Goal: Answer question/provide support: Share knowledge or assist other users

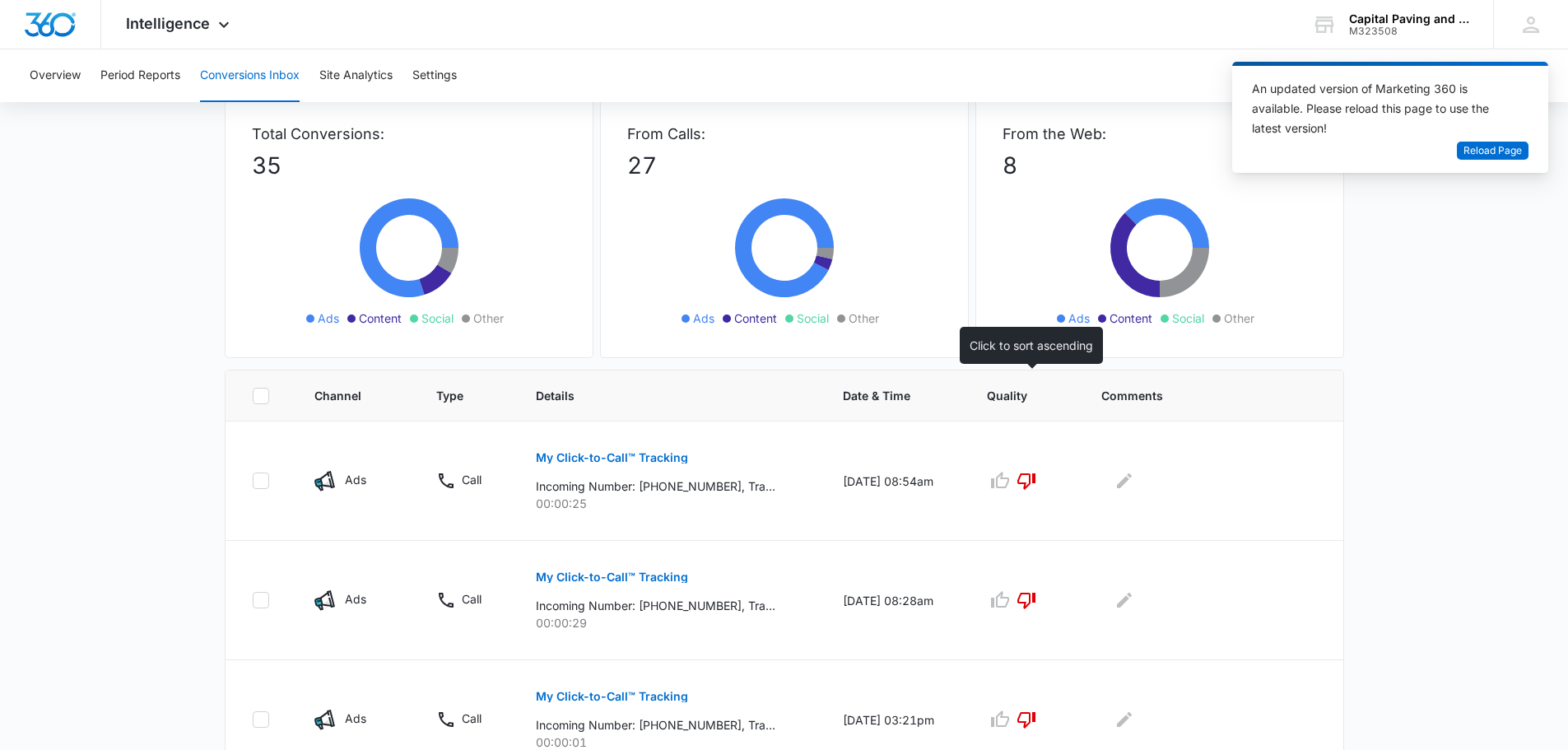
scroll to position [82, 0]
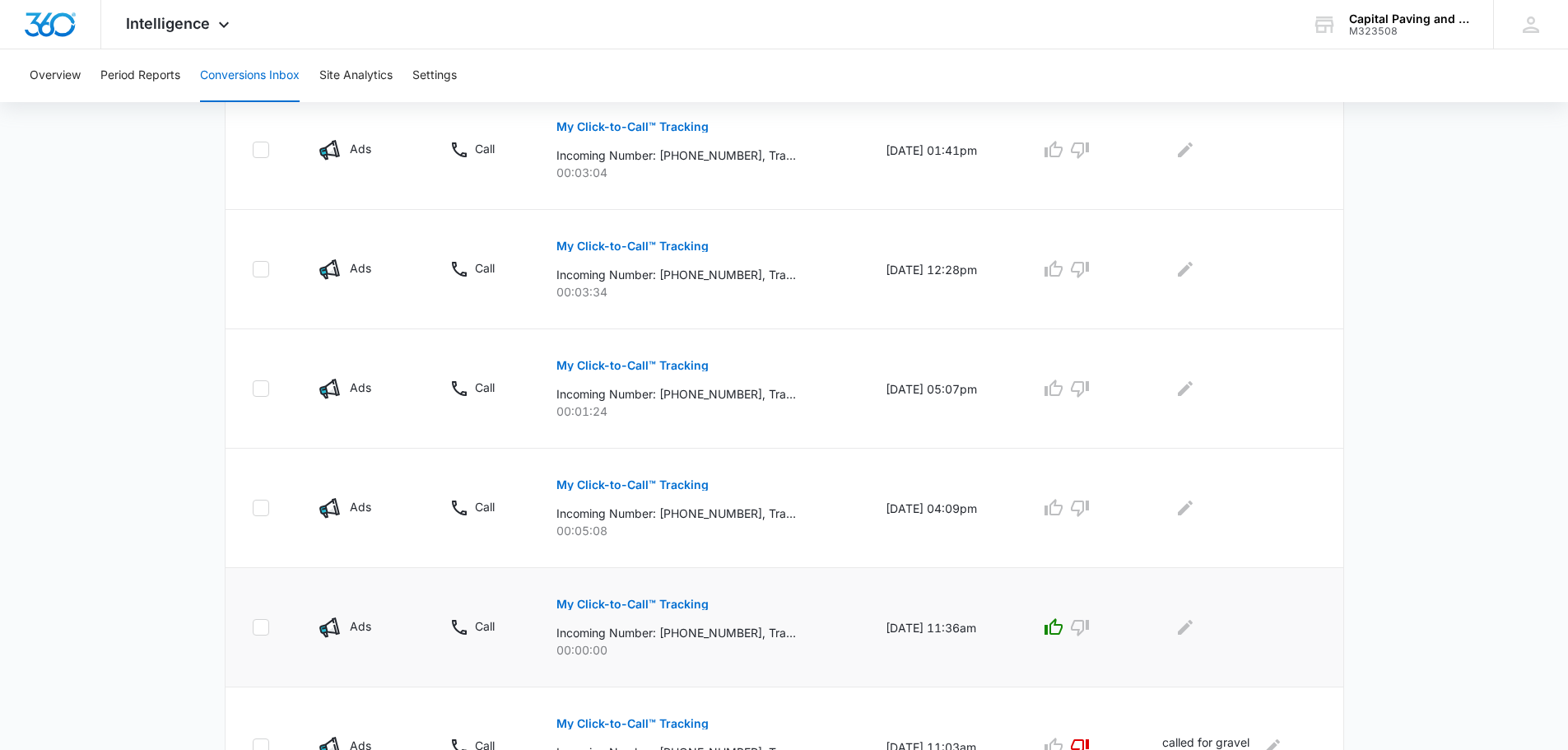
scroll to position [576, 0]
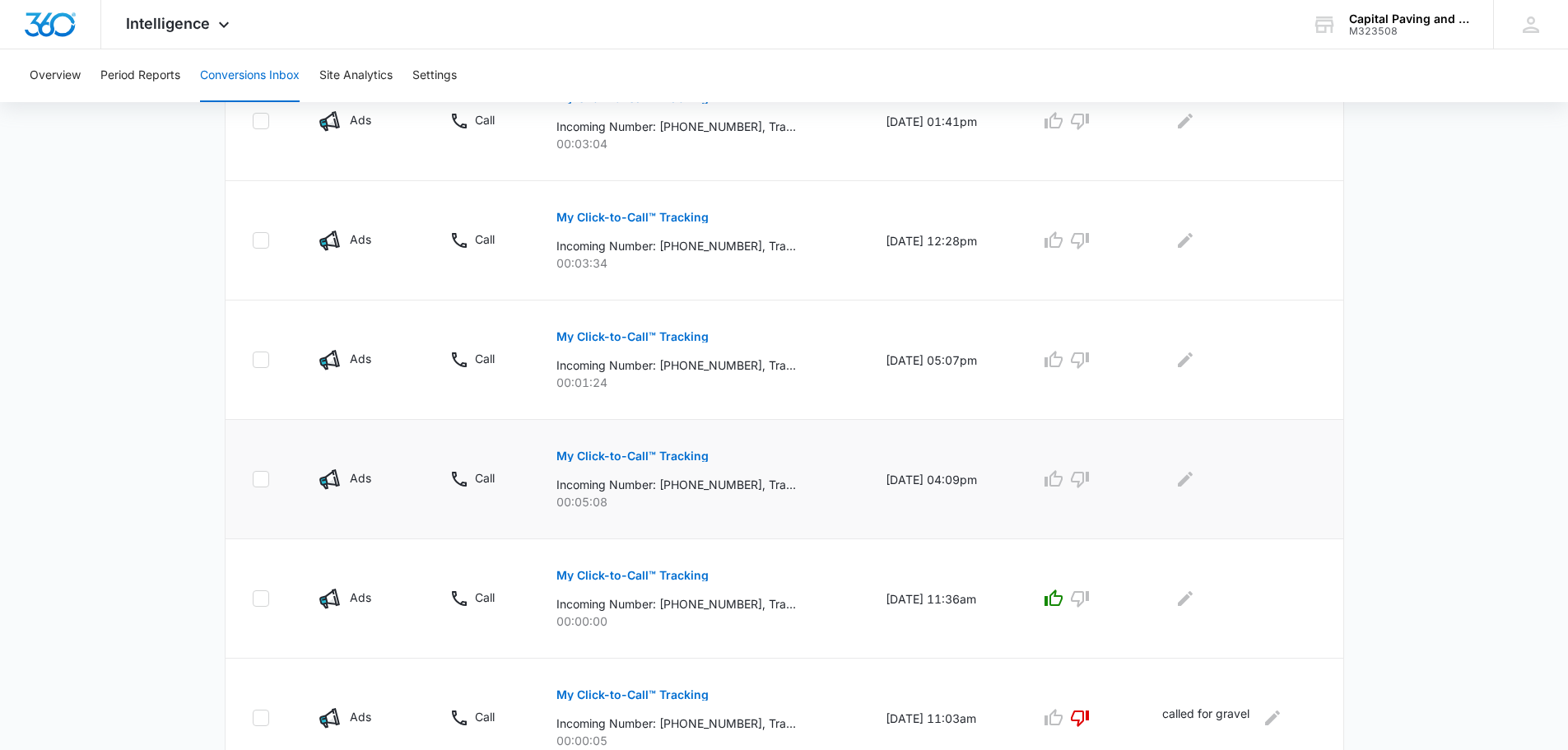
click at [706, 485] on p "Incoming Number: [PHONE_NUMBER], Tracking Number: [PHONE_NUMBER], Ring To: [PHO…" at bounding box center [676, 484] width 239 height 17
click at [659, 458] on p "My Click-to-Call™ Tracking" at bounding box center [632, 456] width 152 height 11
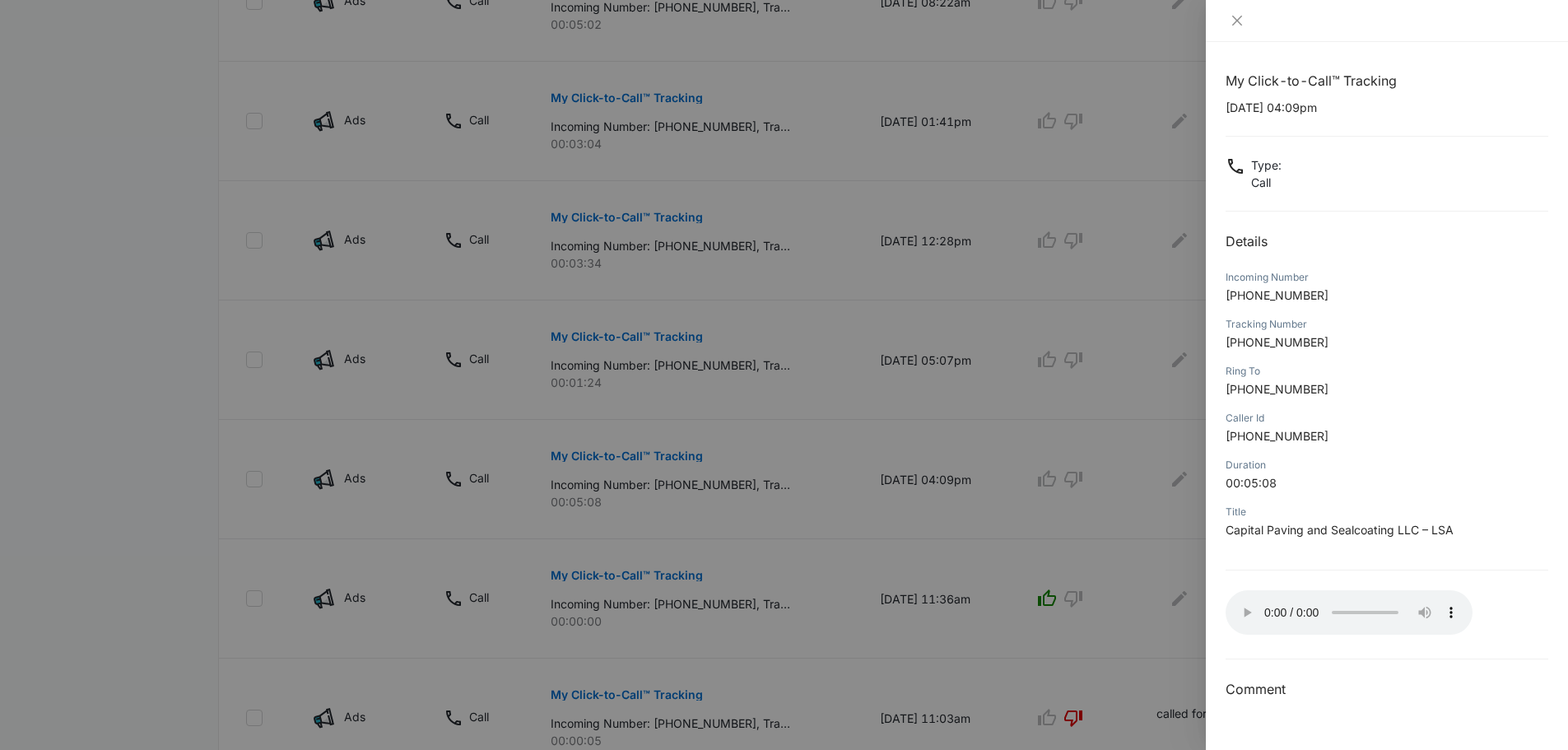
click at [800, 487] on div at bounding box center [784, 375] width 1568 height 750
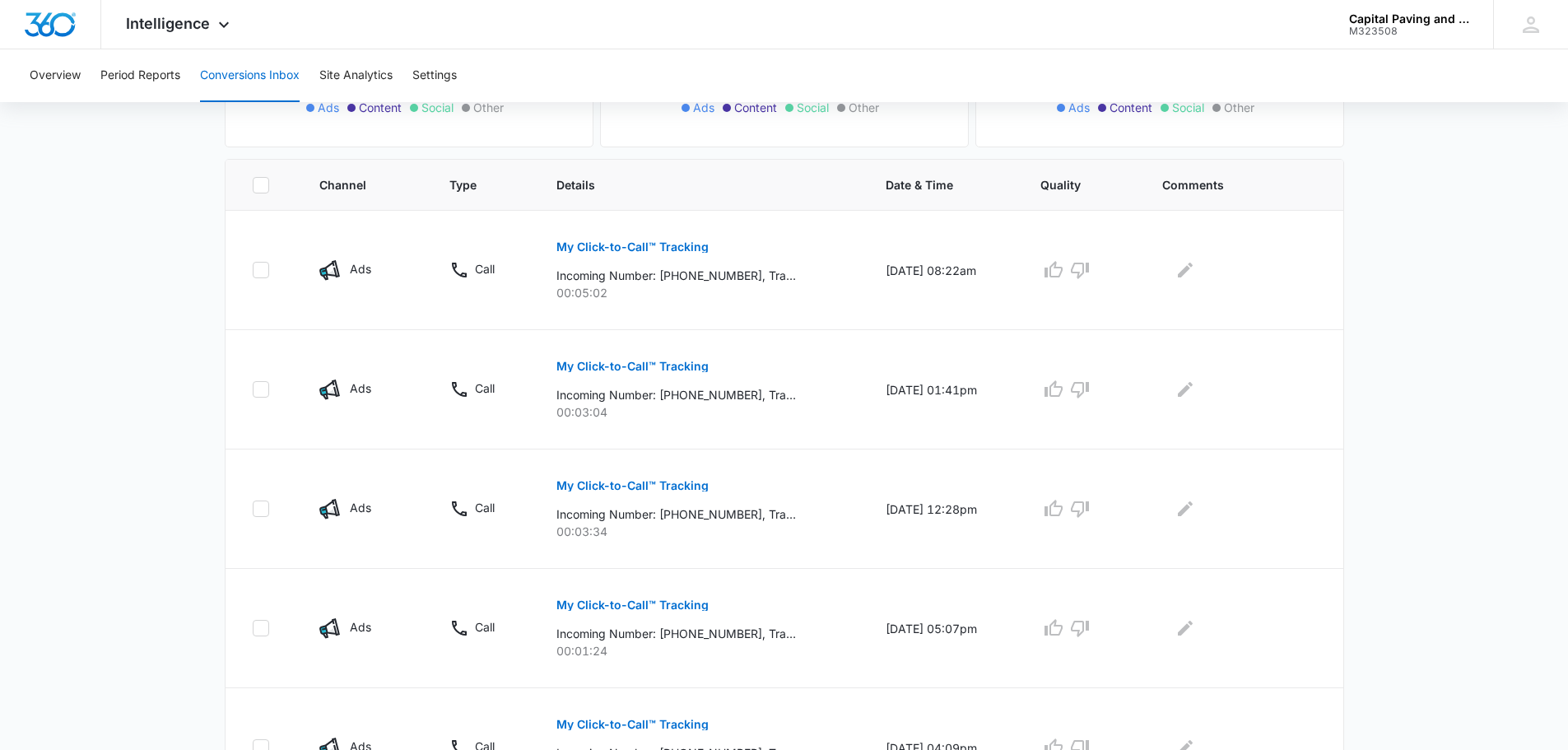
scroll to position [247, 0]
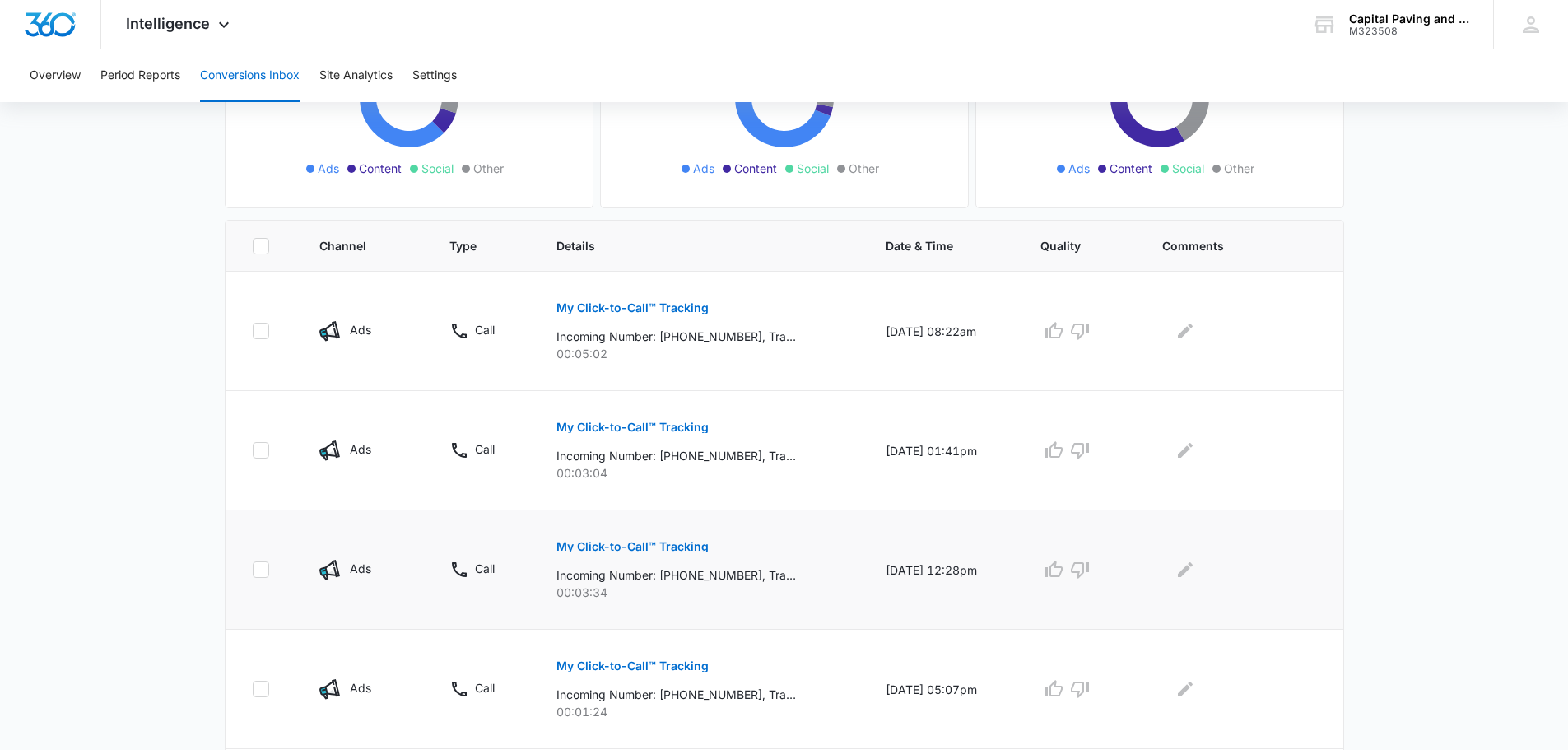
click at [783, 595] on p "00:03:34" at bounding box center [701, 592] width 290 height 17
click at [654, 545] on p "My Click-to-Call™ Tracking" at bounding box center [632, 546] width 152 height 11
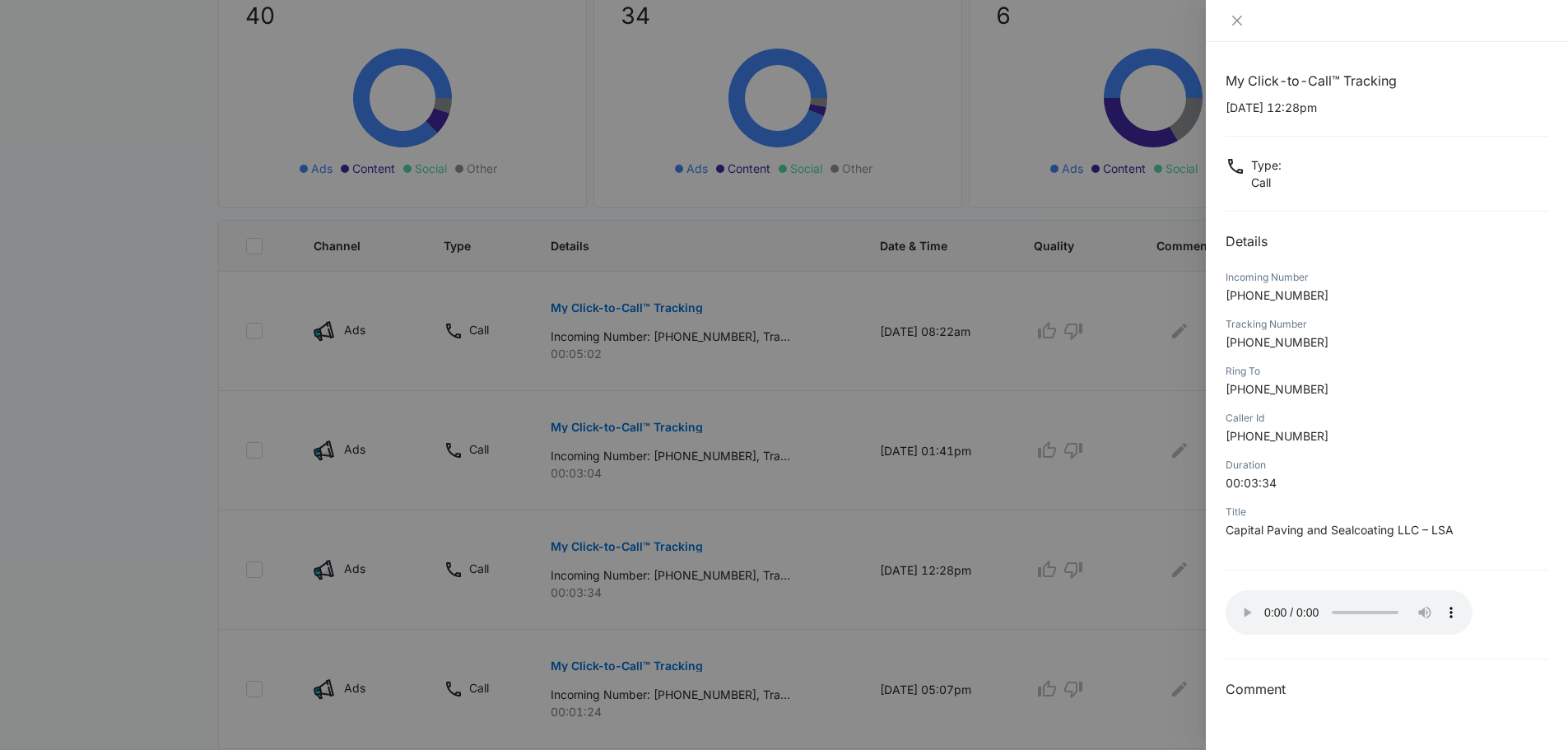
click at [1143, 607] on div at bounding box center [784, 375] width 1568 height 750
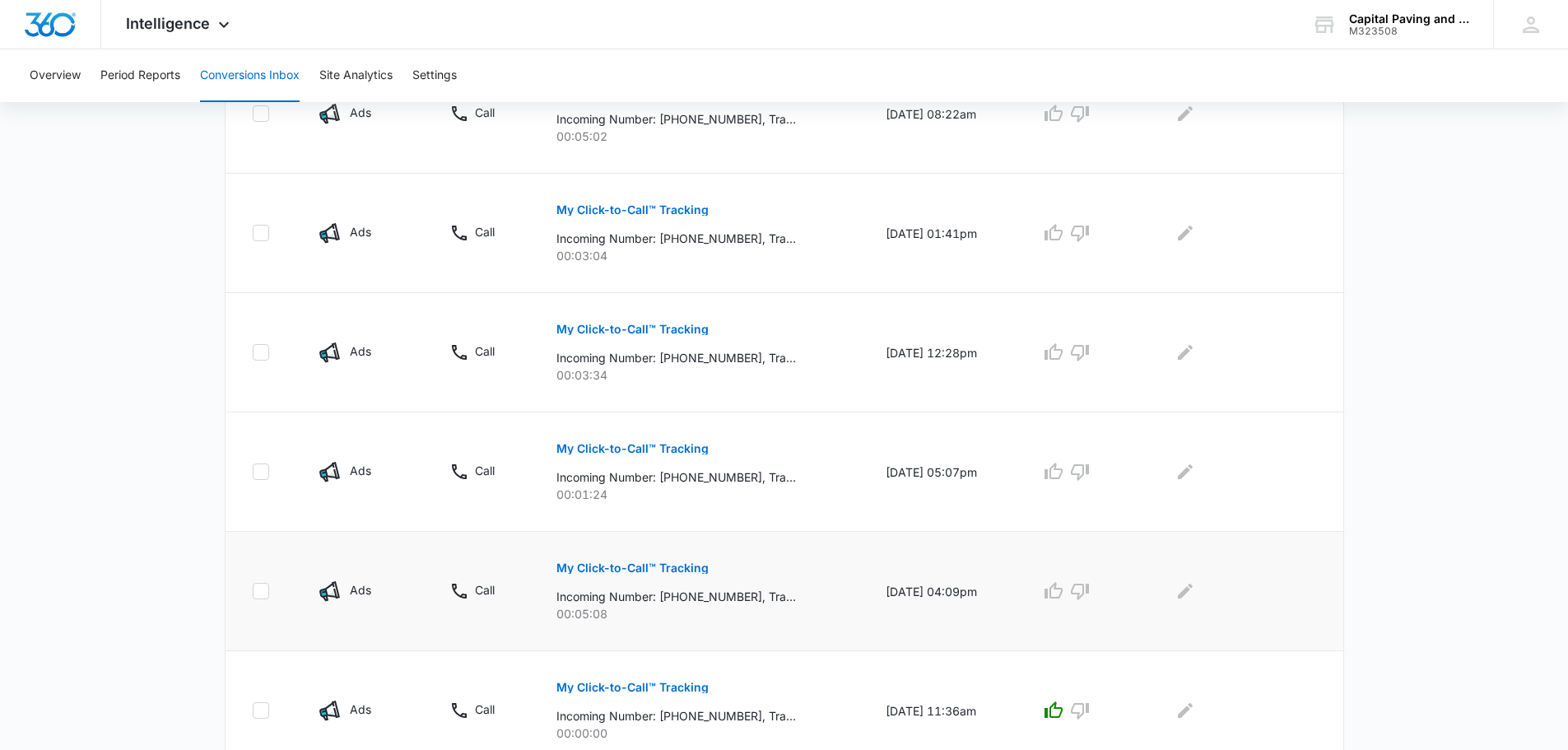
scroll to position [494, 0]
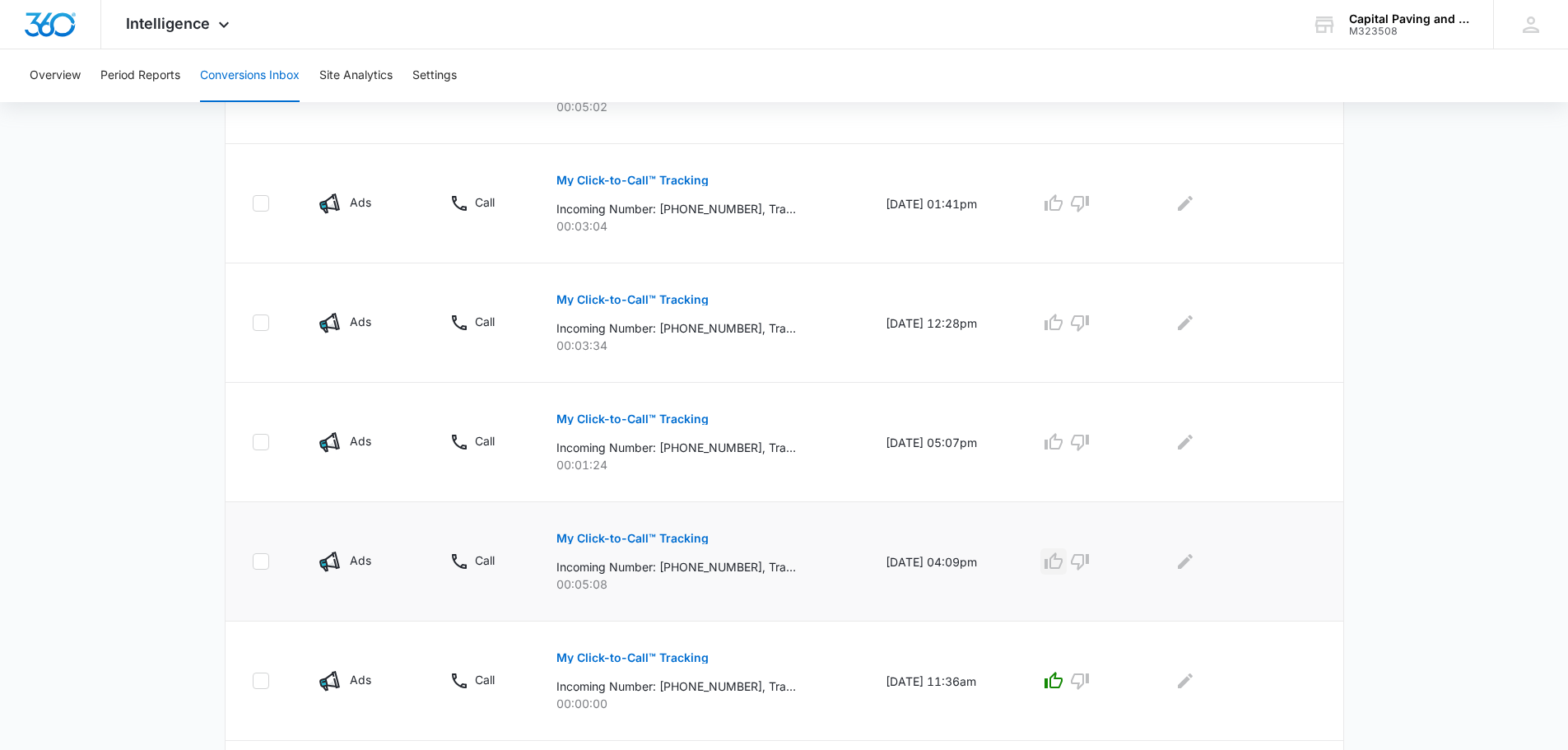
click at [1056, 562] on icon "button" at bounding box center [1053, 561] width 18 height 16
click at [1061, 447] on icon "button" at bounding box center [1053, 442] width 20 height 20
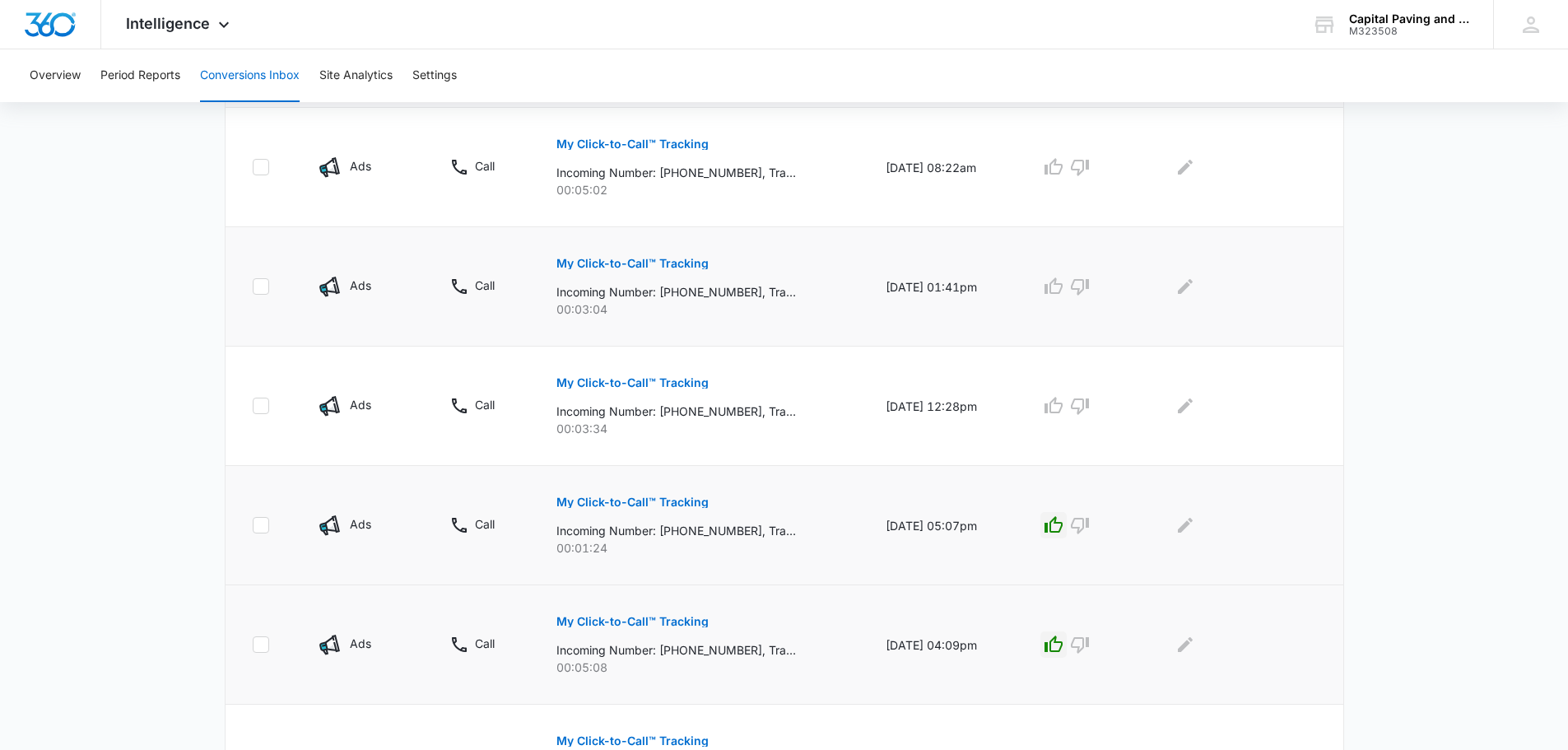
scroll to position [411, 0]
click at [1057, 407] on icon "button" at bounding box center [1053, 405] width 20 height 20
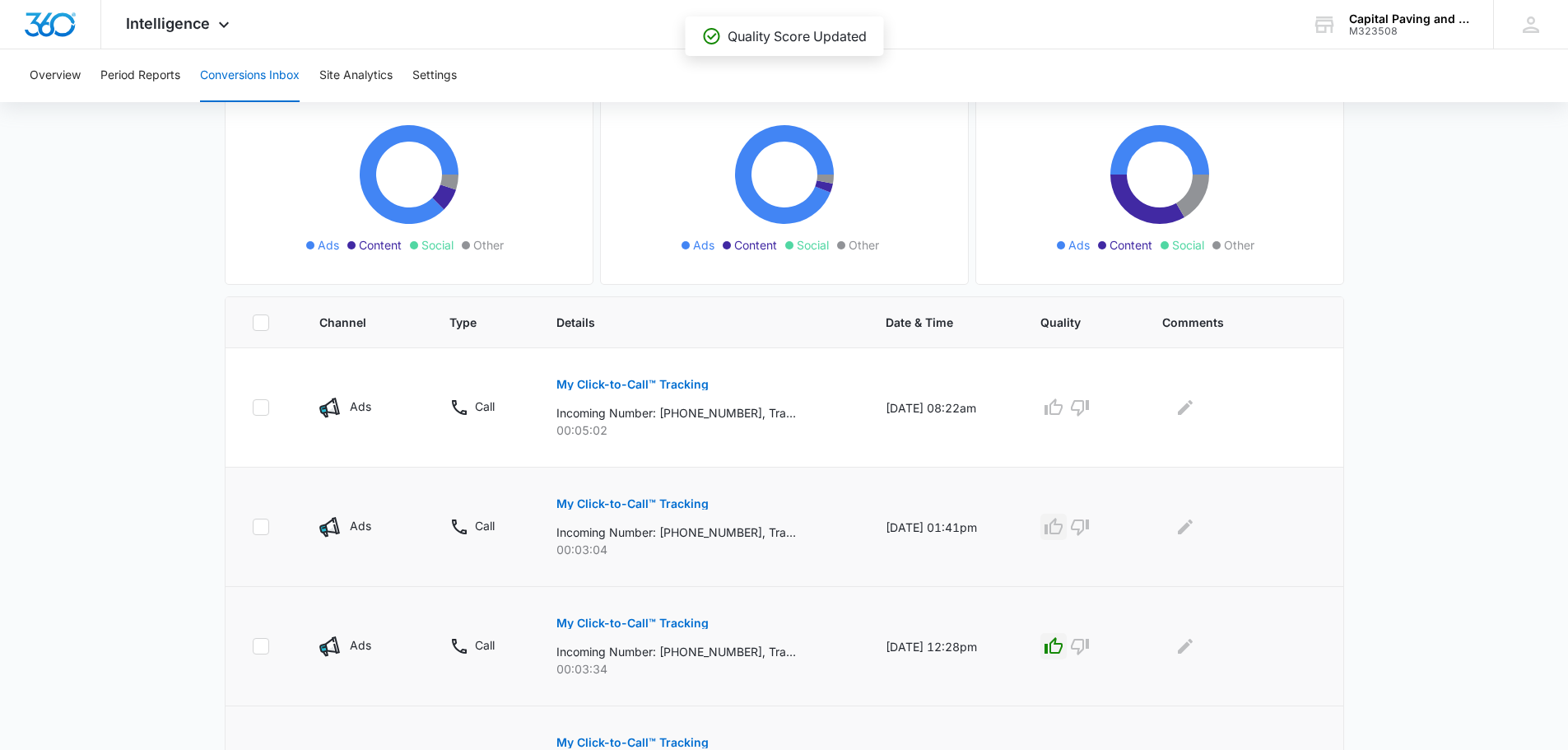
scroll to position [165, 0]
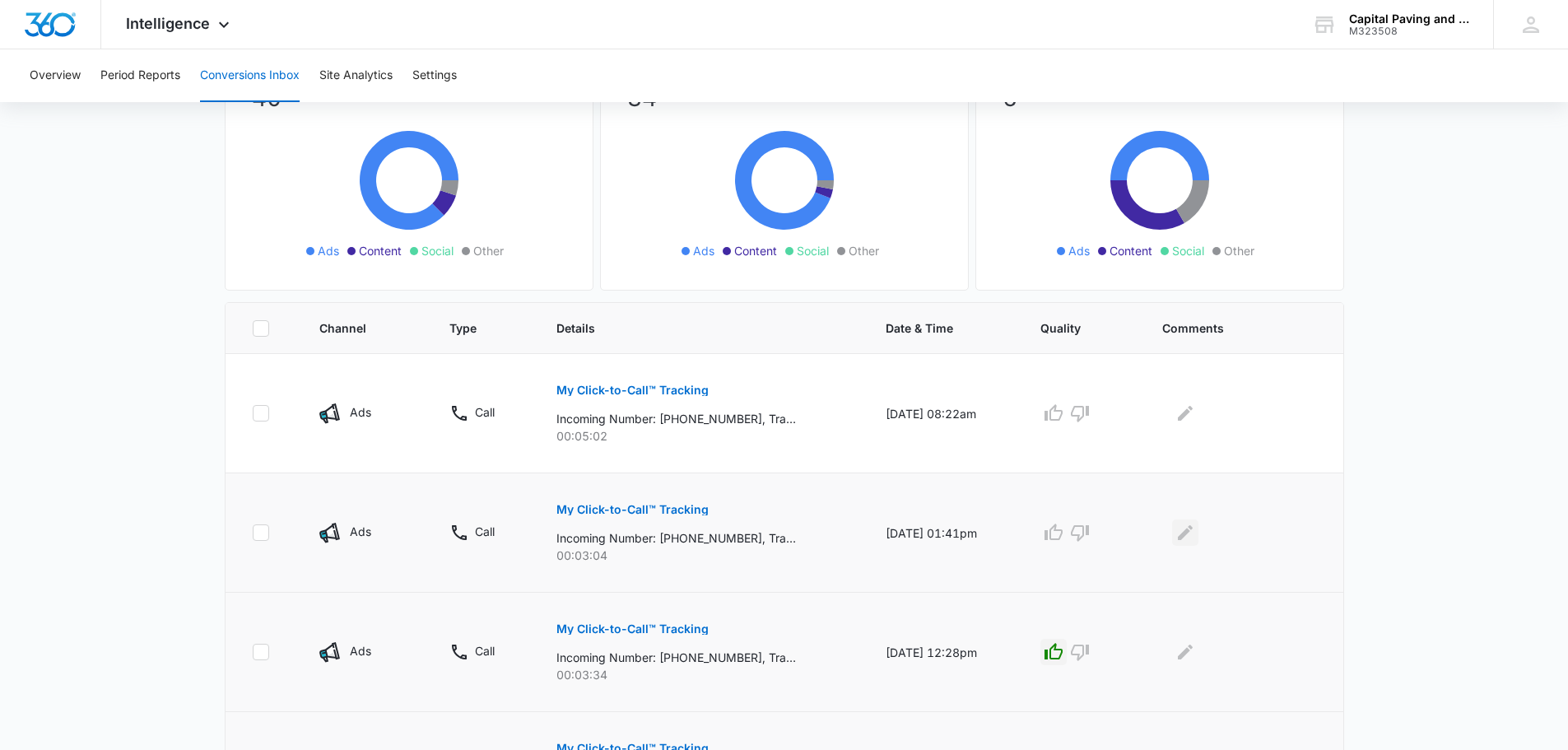
click at [1195, 533] on icon "Edit Comments" at bounding box center [1185, 533] width 20 height 20
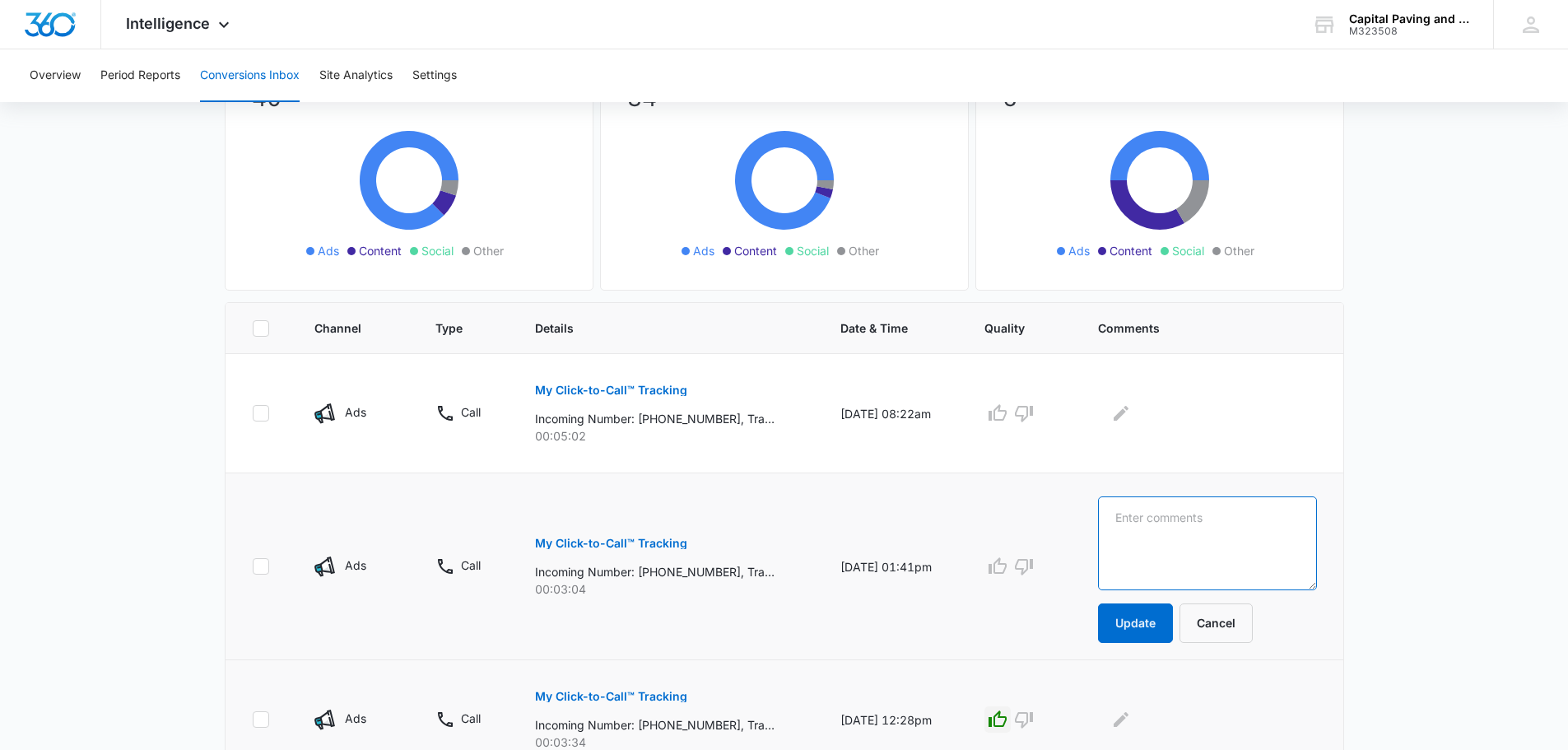
click at [1196, 533] on textarea at bounding box center [1207, 543] width 218 height 94
type textarea "CUSTOMER"
click at [1155, 629] on button "Update" at bounding box center [1135, 623] width 75 height 39
click at [1128, 410] on icon "Edit Comments" at bounding box center [1121, 412] width 14 height 14
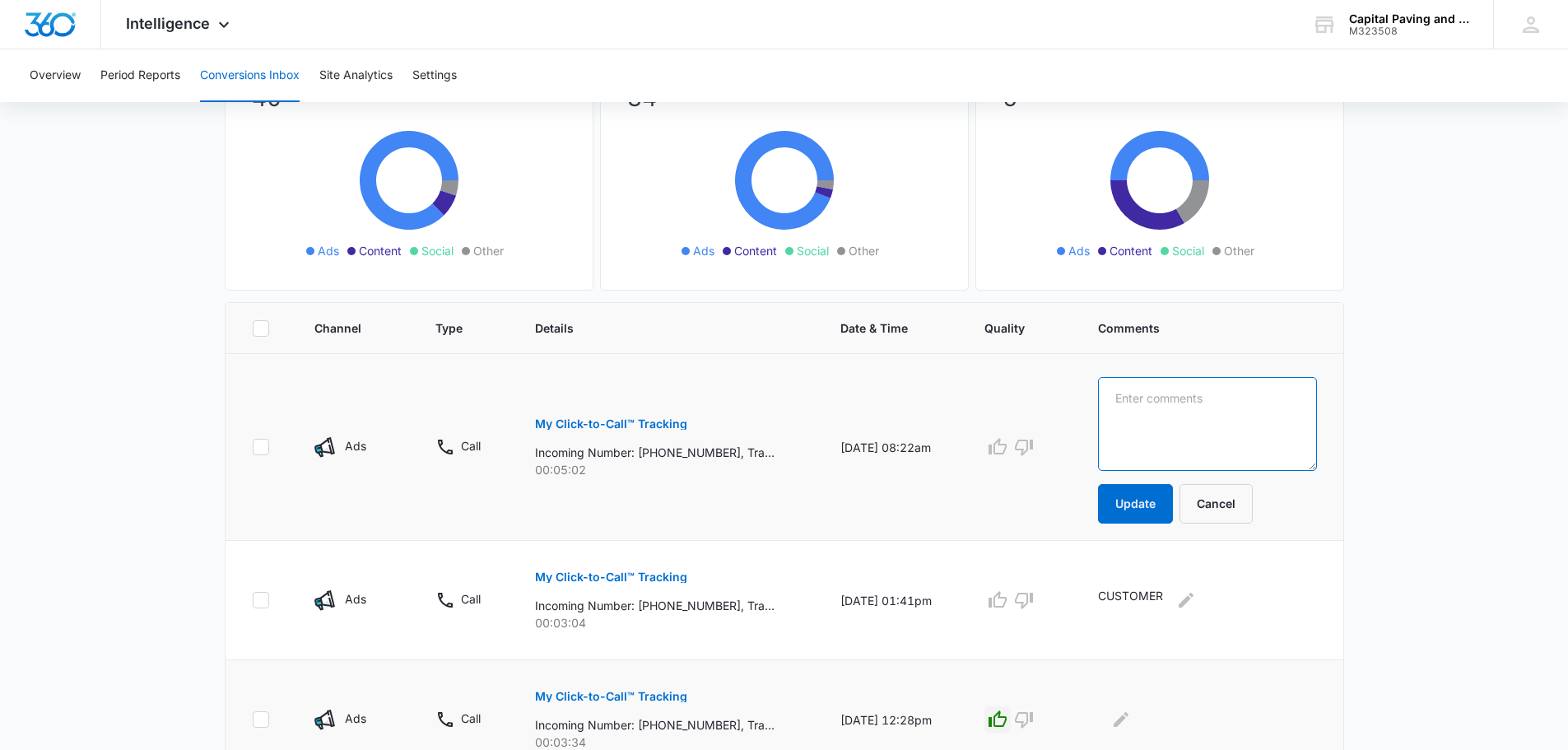
click at [1156, 413] on textarea at bounding box center [1207, 424] width 218 height 94
type textarea "CUSTOMER"
click at [1153, 502] on button "Update" at bounding box center [1135, 503] width 75 height 39
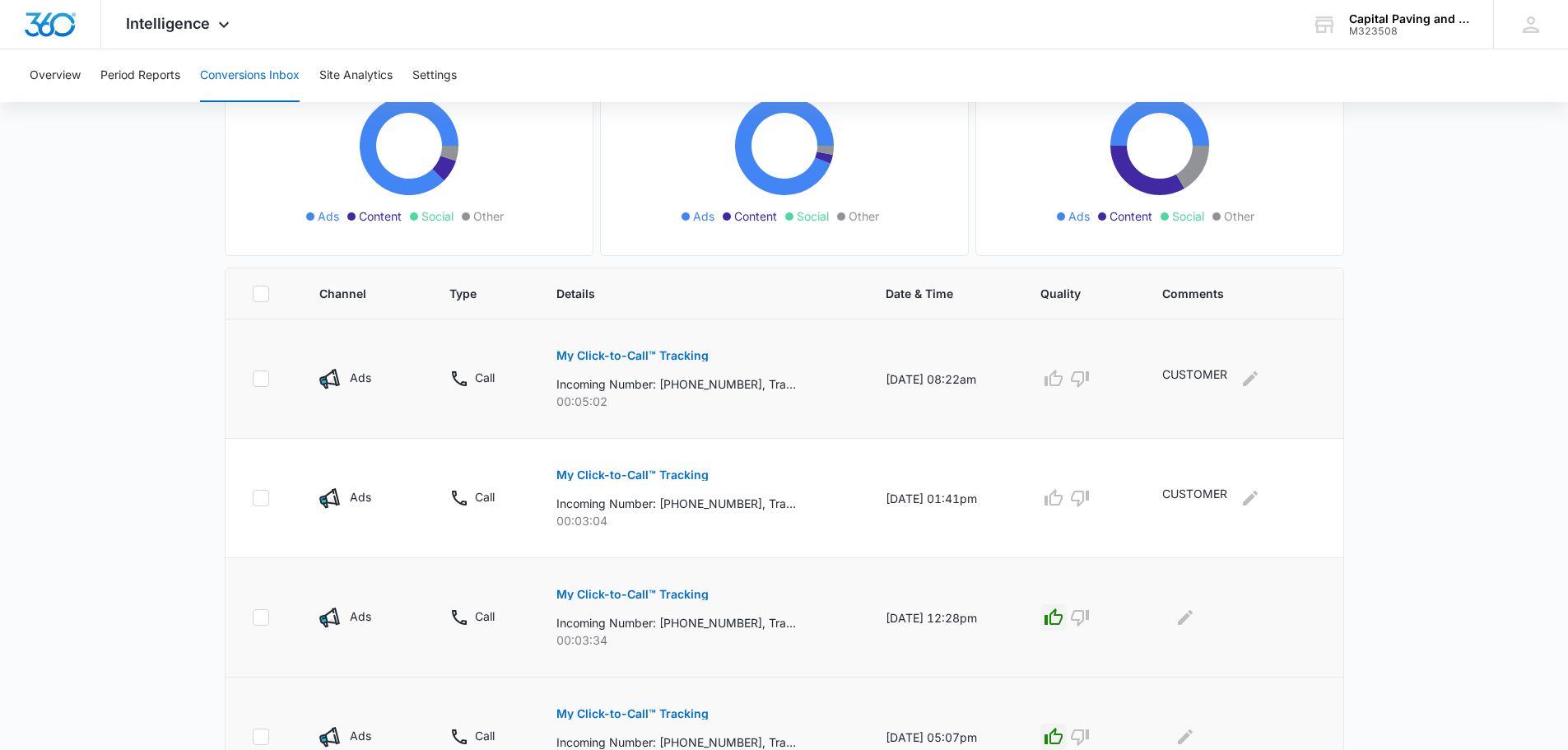
scroll to position [247, 0]
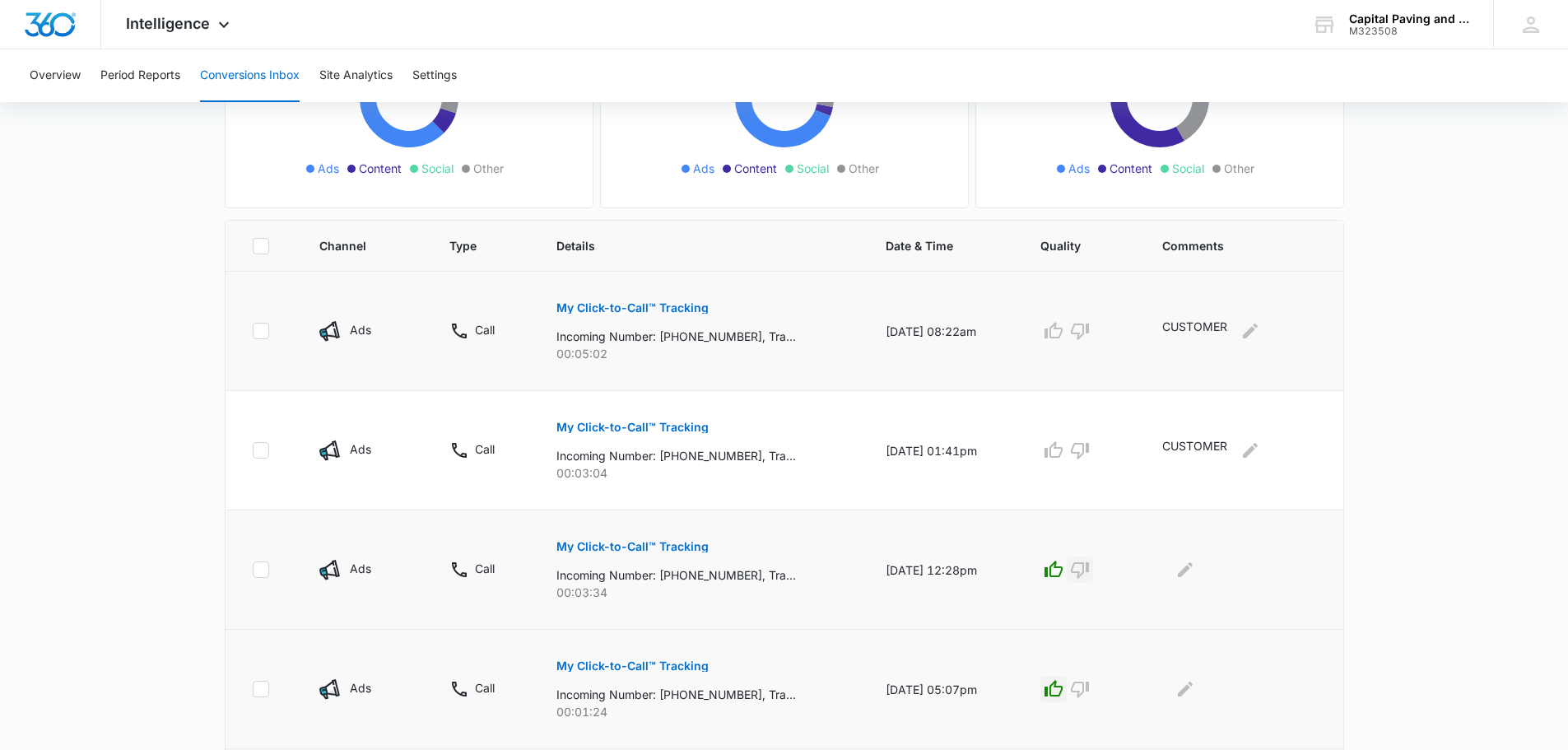
click at [1090, 570] on icon "button" at bounding box center [1079, 569] width 20 height 20
click at [1194, 571] on icon "Edit Comments" at bounding box center [1185, 569] width 20 height 20
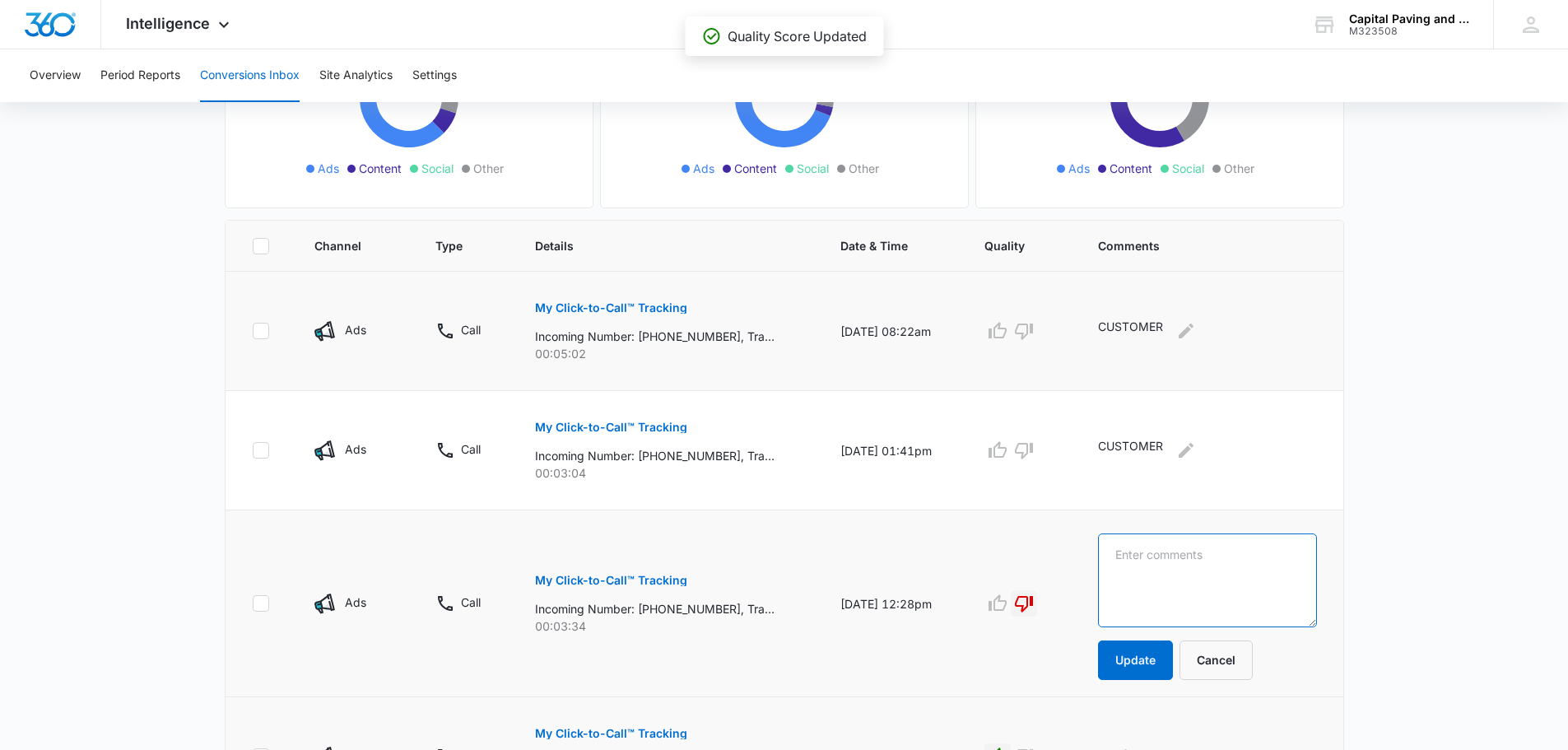
click at [1158, 558] on textarea at bounding box center [1207, 581] width 218 height 94
type textarea "w"
type textarea "Went out to bid do not want to proceed with this customer."
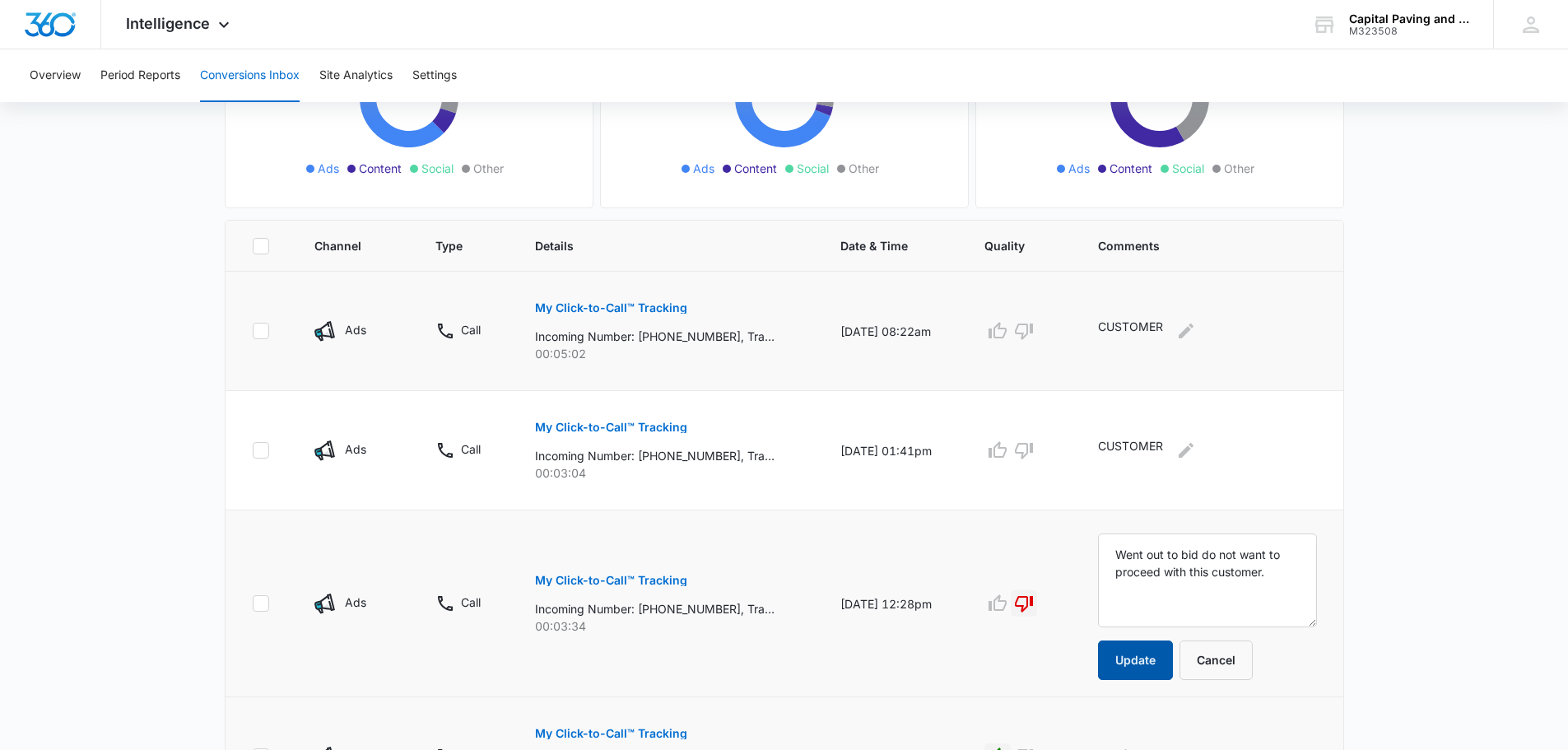
click at [1166, 670] on button "Update" at bounding box center [1135, 660] width 75 height 39
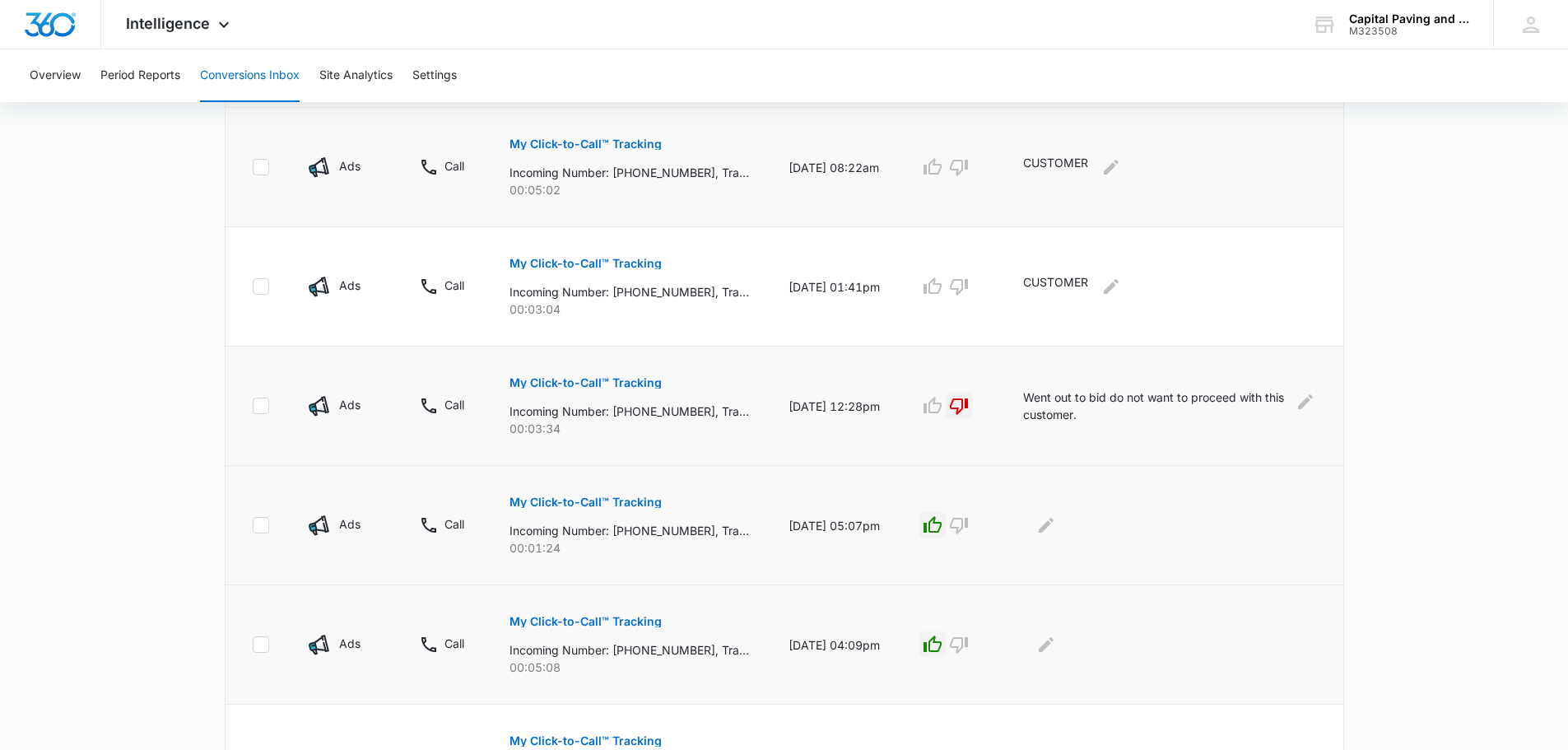
scroll to position [411, 0]
click at [640, 383] on p "My Click-to-Call™ Tracking" at bounding box center [585, 382] width 152 height 11
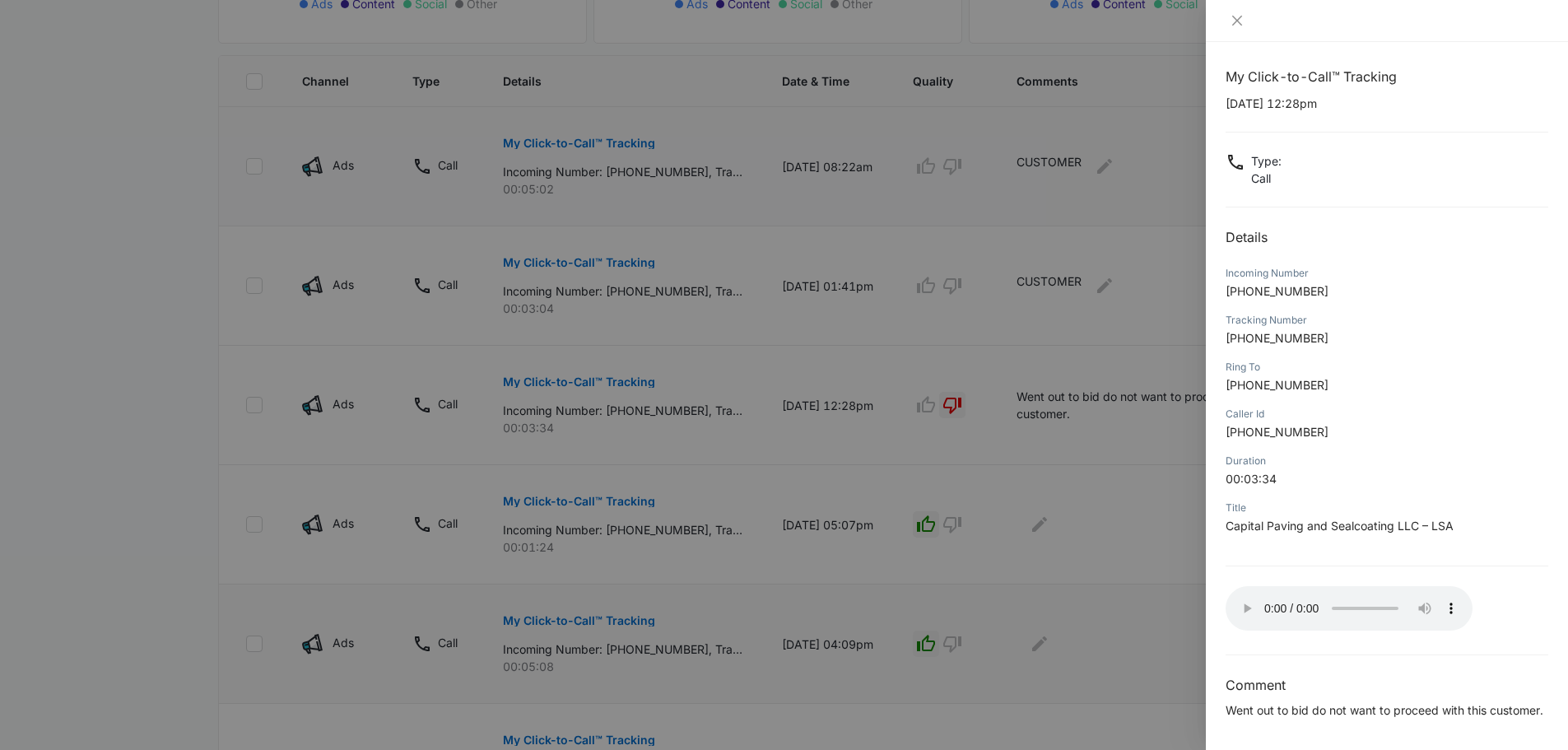
scroll to position [0, 0]
click at [1135, 459] on div at bounding box center [784, 375] width 1568 height 750
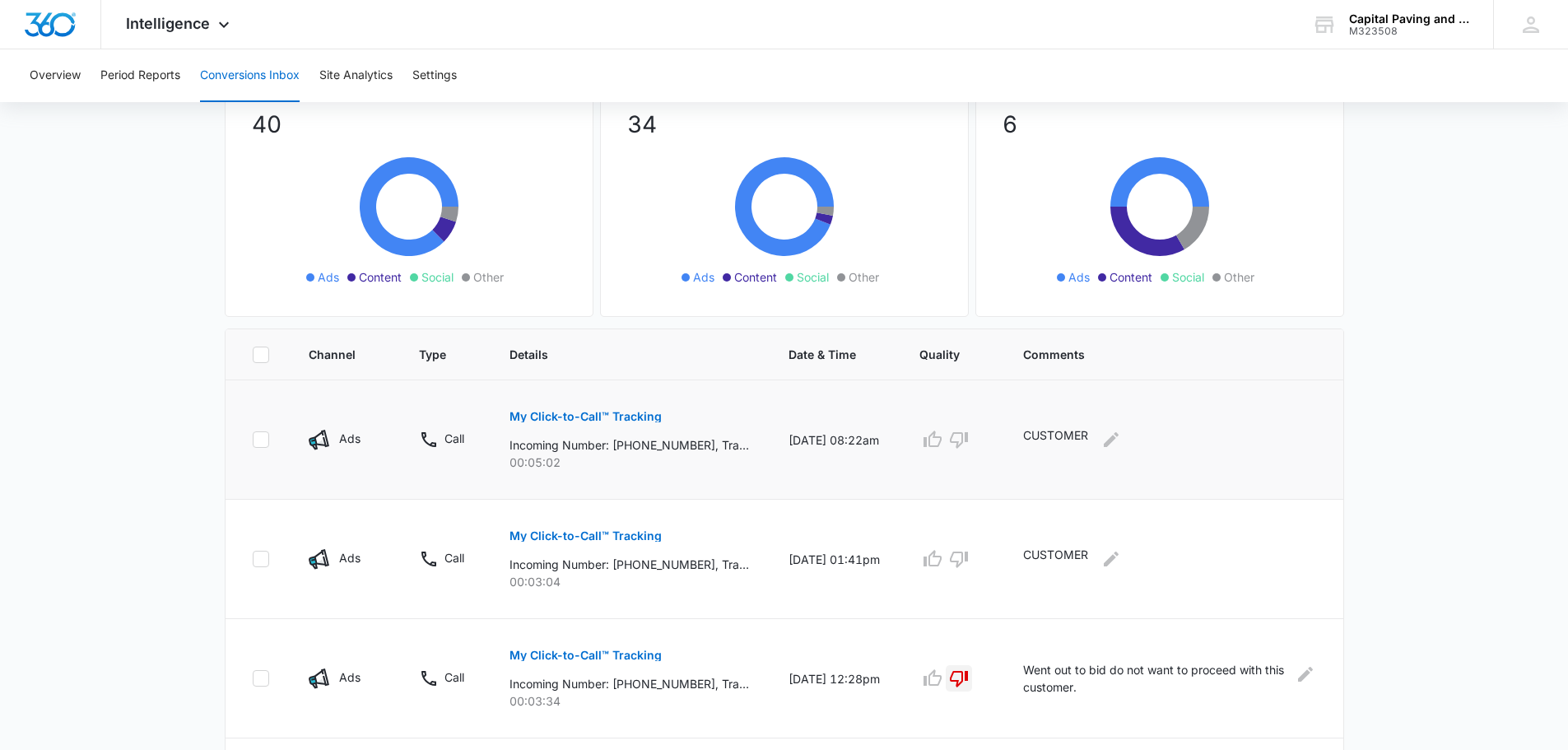
scroll to position [165, 0]
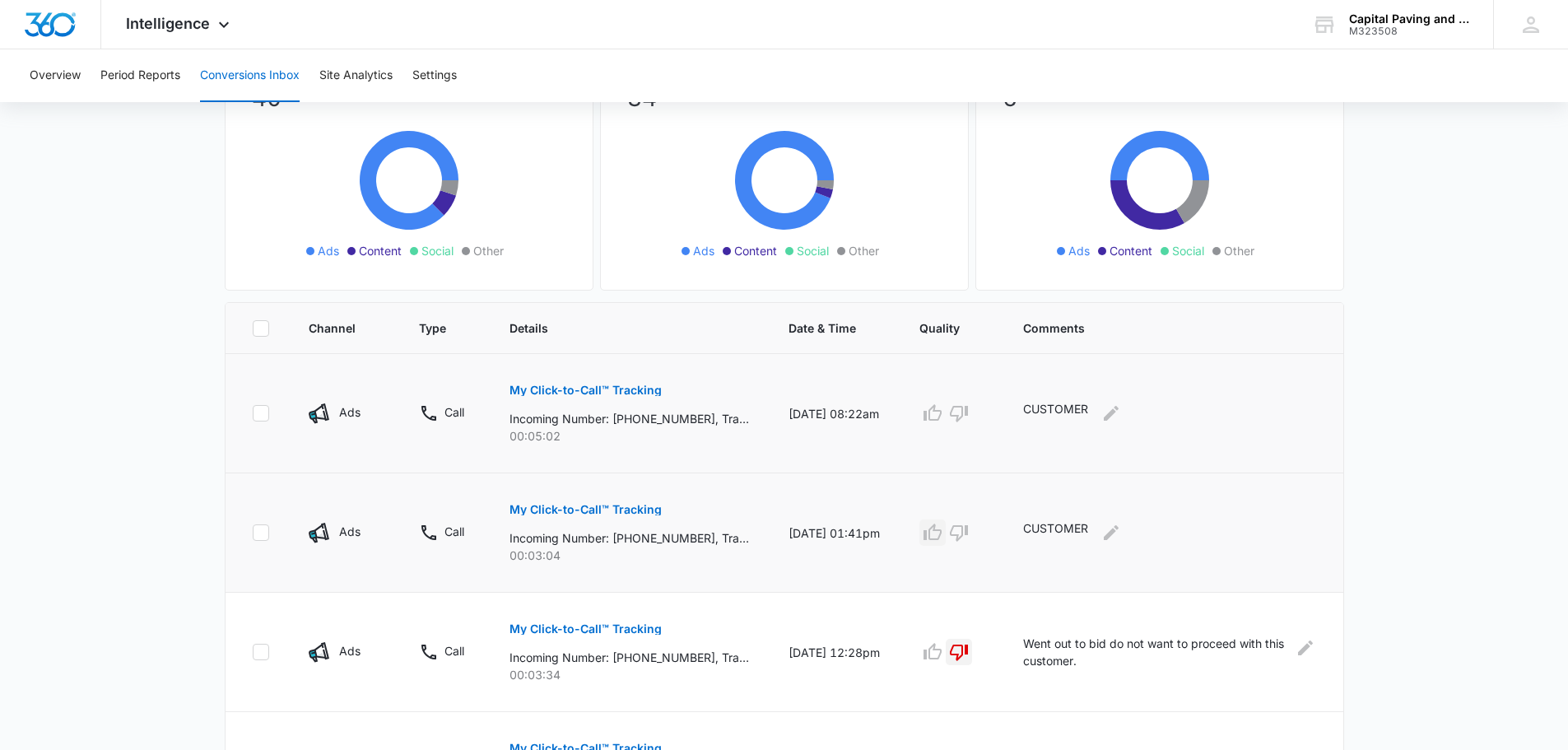
click at [943, 532] on icon "button" at bounding box center [932, 533] width 20 height 20
click at [943, 417] on icon "button" at bounding box center [932, 413] width 20 height 20
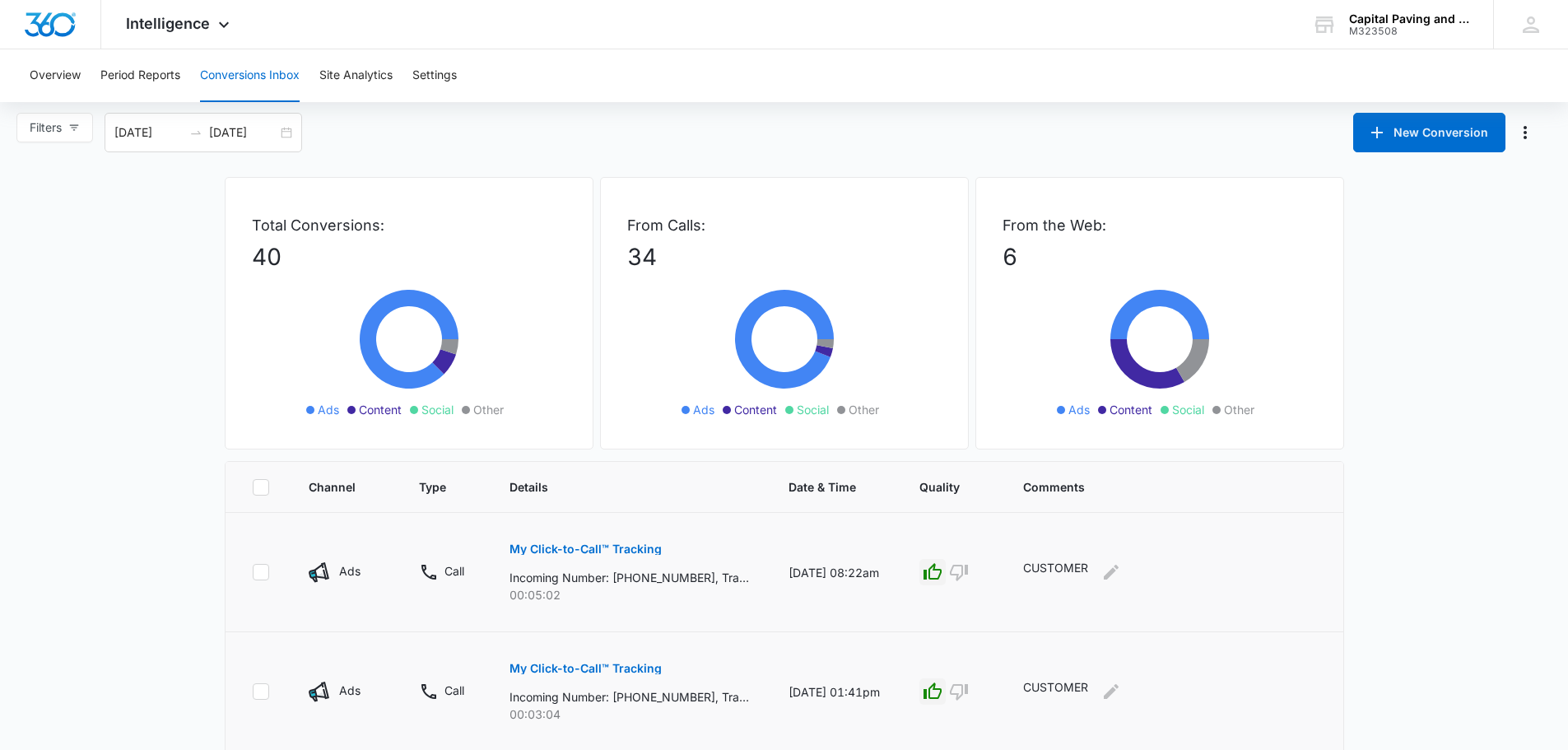
scroll to position [0, 0]
